Goal: Task Accomplishment & Management: Use online tool/utility

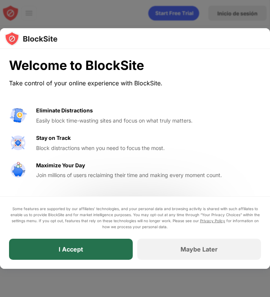
click at [107, 256] on div "I Accept" at bounding box center [71, 249] width 124 height 21
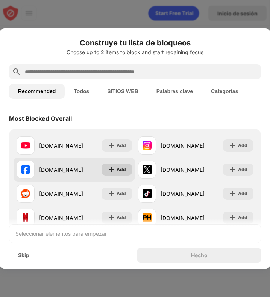
click at [108, 172] on img at bounding box center [112, 170] width 8 height 8
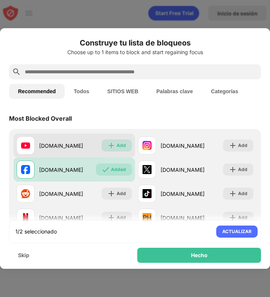
click at [119, 146] on div "Add" at bounding box center [121, 146] width 9 height 8
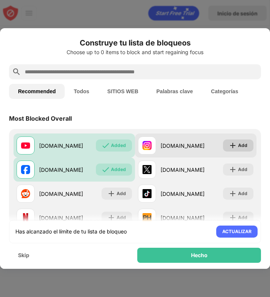
click at [238, 143] on div "Add" at bounding box center [242, 146] width 9 height 8
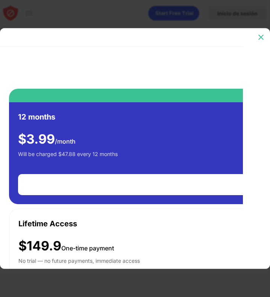
click at [264, 36] on img at bounding box center [261, 37] width 8 height 8
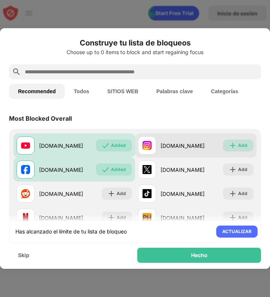
click at [230, 147] on img at bounding box center [233, 146] width 8 height 8
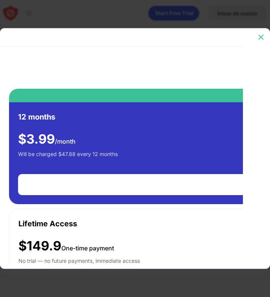
click at [263, 39] on img at bounding box center [261, 37] width 8 height 8
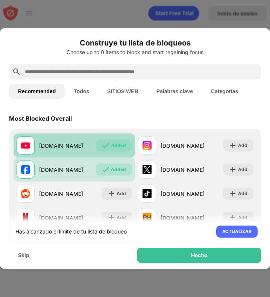
click at [99, 149] on div "Added" at bounding box center [114, 146] width 36 height 12
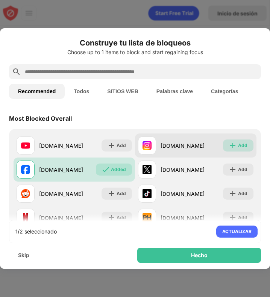
click at [231, 147] on img at bounding box center [233, 146] width 8 height 8
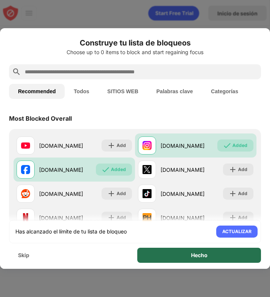
click at [190, 254] on div "Hecho" at bounding box center [199, 255] width 124 height 15
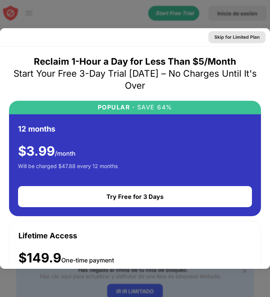
click at [248, 34] on div "Skip for Limited Plan" at bounding box center [236, 37] width 45 height 8
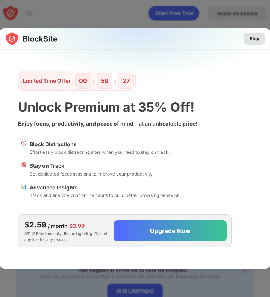
click at [259, 41] on div "Skip" at bounding box center [255, 39] width 10 height 8
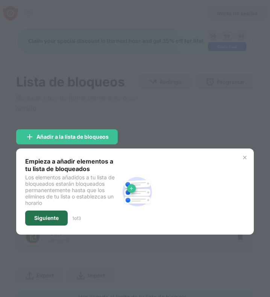
click at [50, 220] on div "Siguiente" at bounding box center [46, 218] width 43 height 15
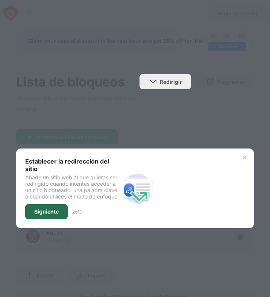
click at [29, 211] on div "Siguiente" at bounding box center [46, 211] width 43 height 15
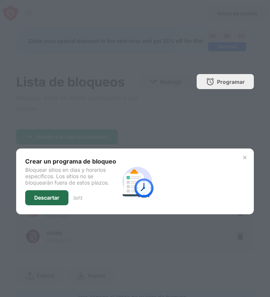
click at [58, 196] on div "Descartar" at bounding box center [46, 198] width 25 height 6
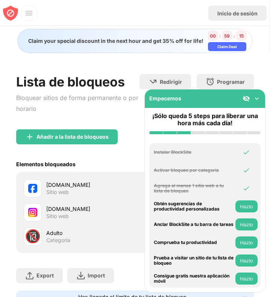
scroll to position [58, 0]
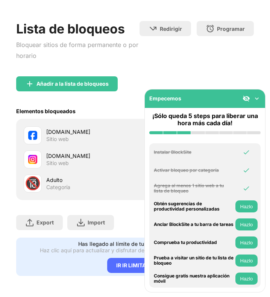
click at [260, 99] on img at bounding box center [257, 99] width 8 height 8
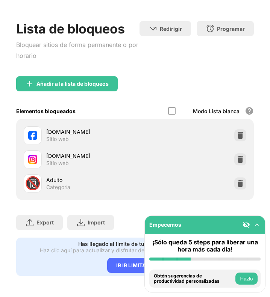
click at [255, 225] on img at bounding box center [257, 225] width 8 height 8
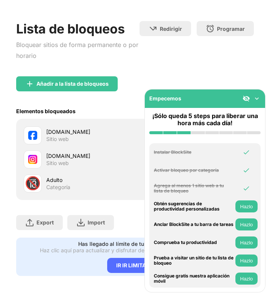
click at [258, 99] on img at bounding box center [257, 99] width 8 height 8
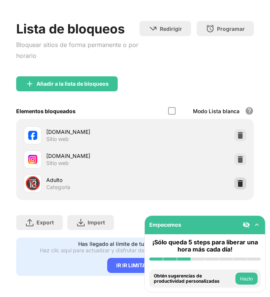
click at [234, 178] on div at bounding box center [240, 184] width 12 height 12
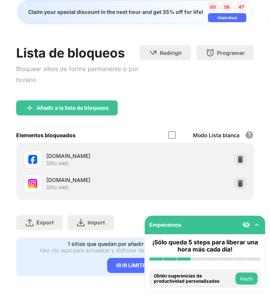
scroll to position [34, 0]
click at [131, 260] on div "IR IR LIMITADO" at bounding box center [135, 265] width 56 height 15
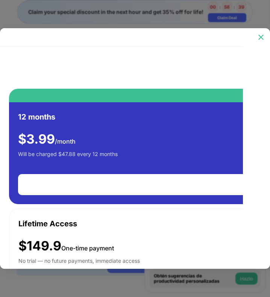
click at [261, 40] on img at bounding box center [261, 37] width 8 height 8
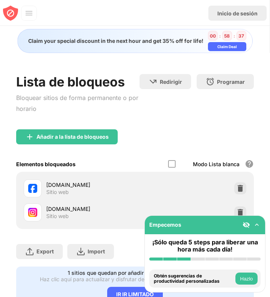
scroll to position [34, 0]
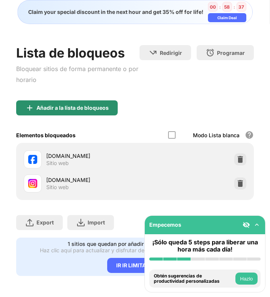
click at [78, 100] on div "Añadir a la lista de bloqueos" at bounding box center [67, 107] width 102 height 15
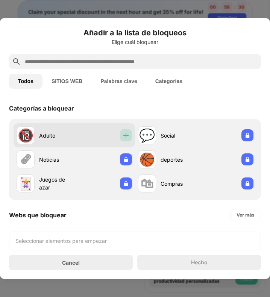
click at [125, 136] on img at bounding box center [126, 136] width 8 height 8
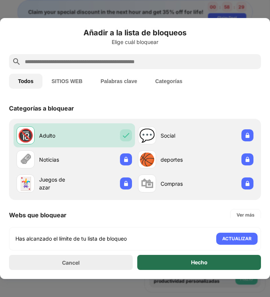
click at [191, 260] on div "Hecho" at bounding box center [199, 263] width 17 height 6
